Goal: Task Accomplishment & Management: Use online tool/utility

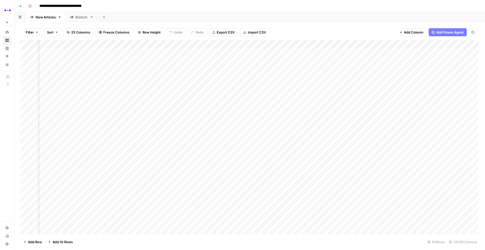
scroll to position [0, 724]
click at [447, 61] on div "Add Column" at bounding box center [249, 137] width 458 height 194
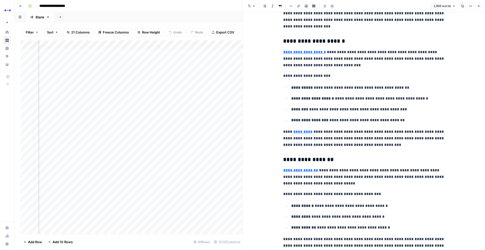
scroll to position [665, 0]
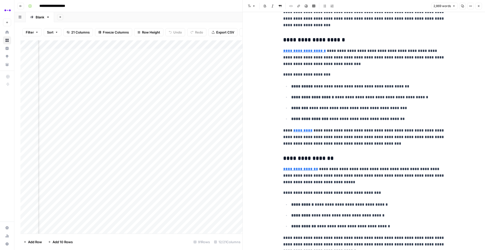
click at [477, 7] on icon "button" at bounding box center [478, 6] width 3 height 3
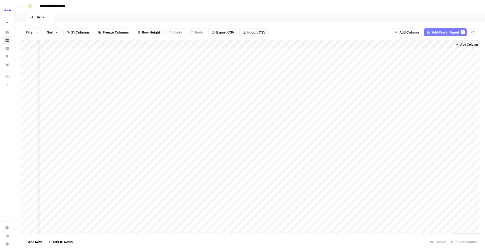
scroll to position [0, 262]
click at [447, 31] on span "Add Power Agent" at bounding box center [445, 32] width 28 height 5
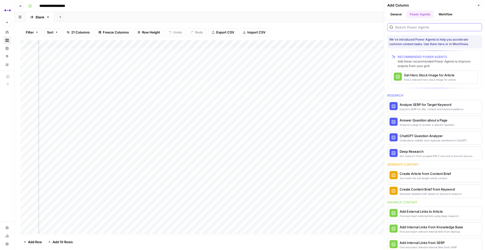
click at [410, 27] on input "search" at bounding box center [437, 27] width 85 height 5
click at [427, 214] on div "Find and insert external links using deep research" at bounding box center [425, 216] width 53 height 4
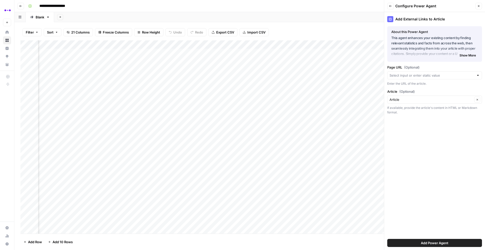
click at [401, 78] on div at bounding box center [434, 75] width 95 height 8
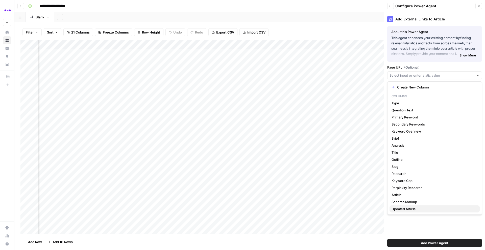
click at [403, 210] on span "Updated Article" at bounding box center [433, 209] width 84 height 5
type input "Updated Article"
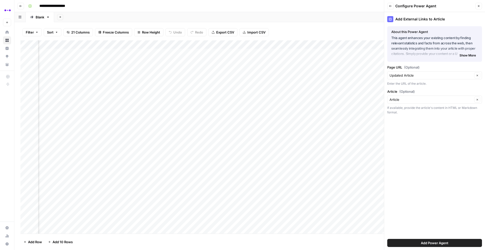
scroll to position [0, 335]
click at [419, 77] on input "Page URL (Optional)" at bounding box center [430, 75] width 83 height 5
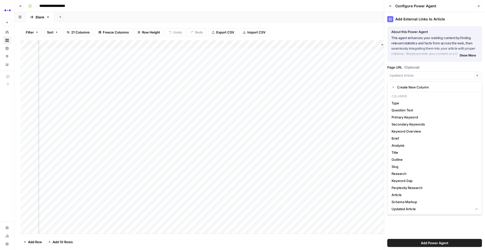
type input "Updated Article"
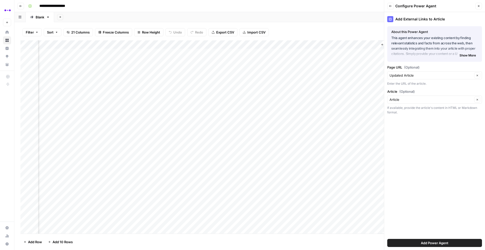
click at [427, 69] on label "Page URL (Optional)" at bounding box center [434, 67] width 95 height 5
click at [427, 73] on input "Updated Article" at bounding box center [430, 75] width 83 height 5
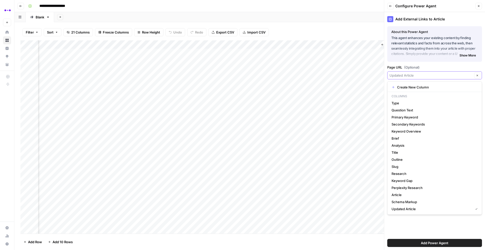
click at [477, 76] on icon "button" at bounding box center [477, 75] width 3 height 3
click at [435, 66] on label "Page URL (Optional)" at bounding box center [434, 67] width 95 height 5
click at [435, 73] on input "Page URL (Optional)" at bounding box center [431, 75] width 85 height 5
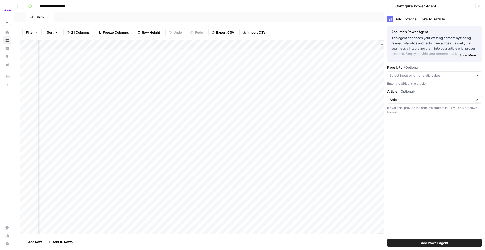
click at [425, 68] on label "Page URL (Optional)" at bounding box center [434, 67] width 95 height 5
click at [425, 73] on input "Page URL (Optional)" at bounding box center [431, 75] width 85 height 5
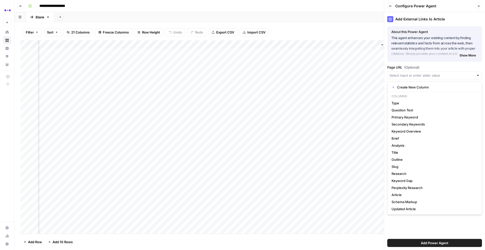
click at [433, 220] on div "Add External Links to Article About this Power Agent This agent enhances your e…" at bounding box center [434, 131] width 101 height 238
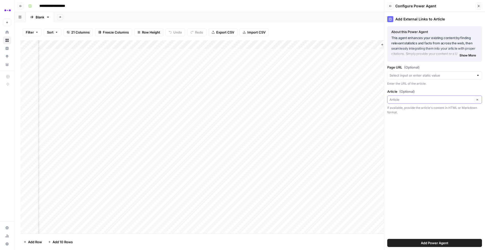
click at [402, 101] on input "Article (Optional)" at bounding box center [430, 99] width 83 height 5
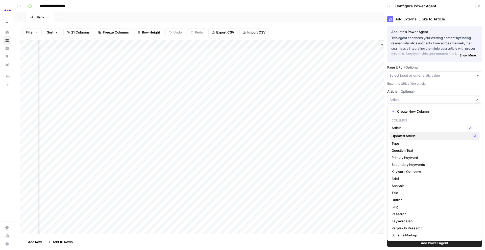
click at [408, 136] on span "Updated Article" at bounding box center [430, 136] width 78 height 5
type input "Updated Article"
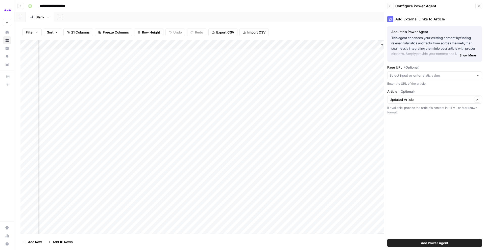
click at [433, 244] on span "Add Power Agent" at bounding box center [435, 243] width 28 height 5
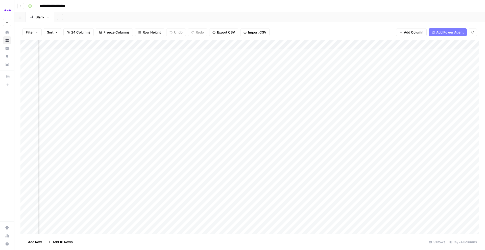
scroll to position [0, 340]
click at [407, 61] on div "Add Column" at bounding box center [249, 137] width 458 height 194
click at [406, 96] on div "Add Column" at bounding box center [249, 137] width 458 height 194
click at [404, 105] on div "Add Column" at bounding box center [249, 137] width 458 height 194
click at [405, 130] on div "Add Column" at bounding box center [249, 137] width 458 height 194
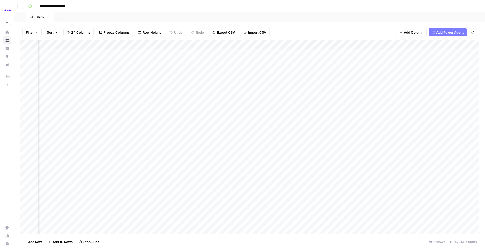
click at [405, 189] on div "Add Column" at bounding box center [249, 137] width 458 height 194
click at [404, 217] on div "Add Column" at bounding box center [249, 137] width 458 height 194
click at [404, 116] on div "Add Column" at bounding box center [249, 137] width 458 height 194
click at [406, 201] on div "Add Column" at bounding box center [249, 137] width 458 height 194
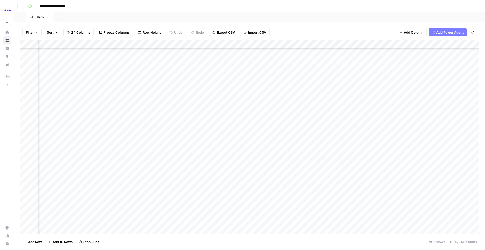
scroll to position [290, 340]
click at [401, 148] on div "Add Column" at bounding box center [249, 137] width 458 height 194
click at [405, 159] on div "Add Column" at bounding box center [249, 137] width 458 height 194
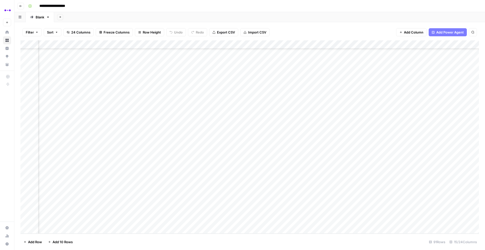
click at [405, 152] on div "Add Column" at bounding box center [249, 137] width 458 height 194
click at [453, 30] on span "Add Power Agent" at bounding box center [450, 32] width 28 height 5
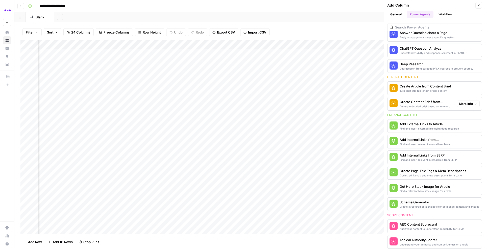
scroll to position [48, 0]
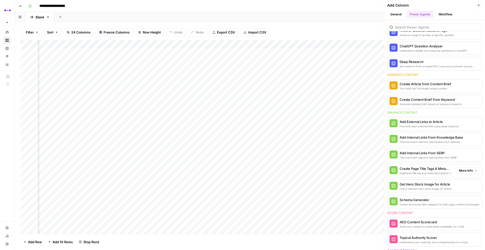
click at [428, 172] on div "Optimized title tag and meta descriptions for a page" at bounding box center [425, 173] width 53 height 4
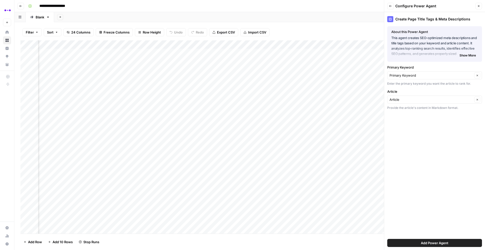
click at [425, 242] on span "Add Power Agent" at bounding box center [435, 243] width 28 height 5
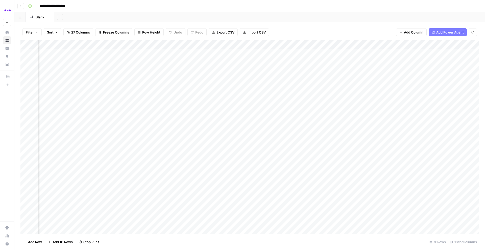
scroll to position [0, 523]
click at [397, 60] on div "Add Column" at bounding box center [249, 137] width 458 height 194
click at [392, 95] on div "Add Column" at bounding box center [249, 137] width 458 height 194
click at [391, 104] on div "Add Column" at bounding box center [249, 137] width 458 height 194
click at [396, 131] on div "Add Column" at bounding box center [249, 137] width 458 height 194
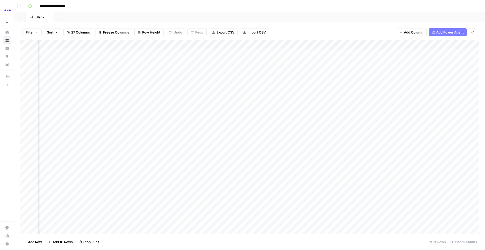
click at [396, 189] on div "Add Column" at bounding box center [249, 137] width 458 height 194
click at [392, 216] on div "Add Column" at bounding box center [249, 137] width 458 height 194
click at [395, 136] on div "Add Column" at bounding box center [249, 137] width 458 height 194
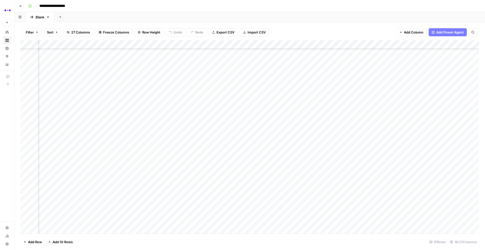
click at [396, 185] on div "Add Column" at bounding box center [249, 137] width 458 height 194
click at [393, 119] on div "Add Column" at bounding box center [249, 137] width 458 height 194
click at [394, 222] on div "Add Column" at bounding box center [249, 137] width 458 height 194
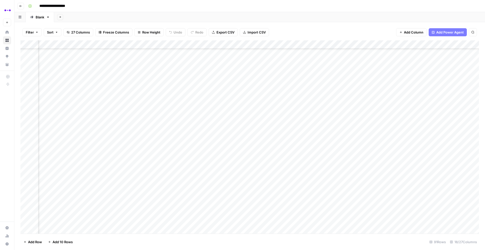
click at [395, 160] on div "Add Column" at bounding box center [249, 137] width 458 height 194
